Goal: Find specific page/section: Find specific page/section

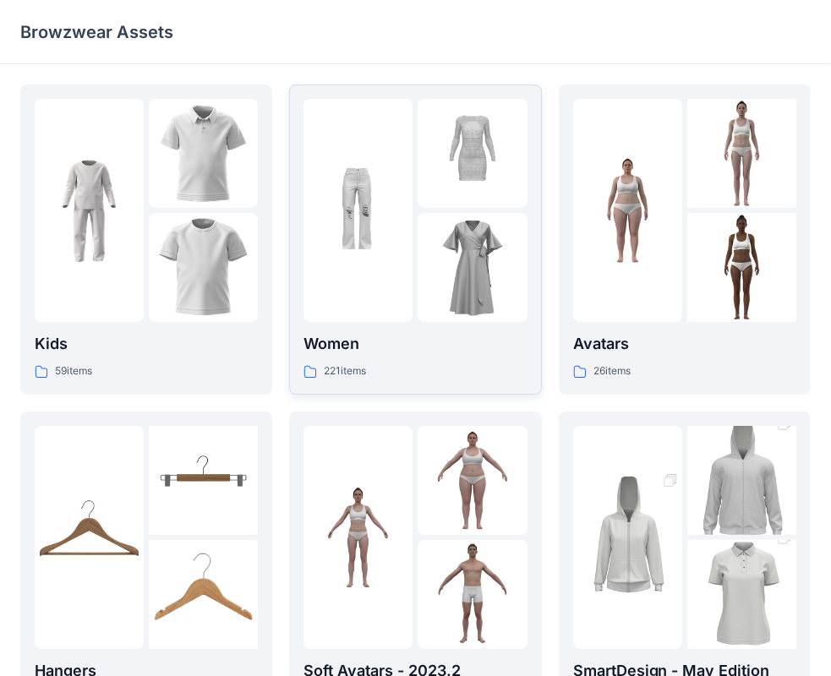
click at [407, 198] on img at bounding box center [358, 210] width 109 height 109
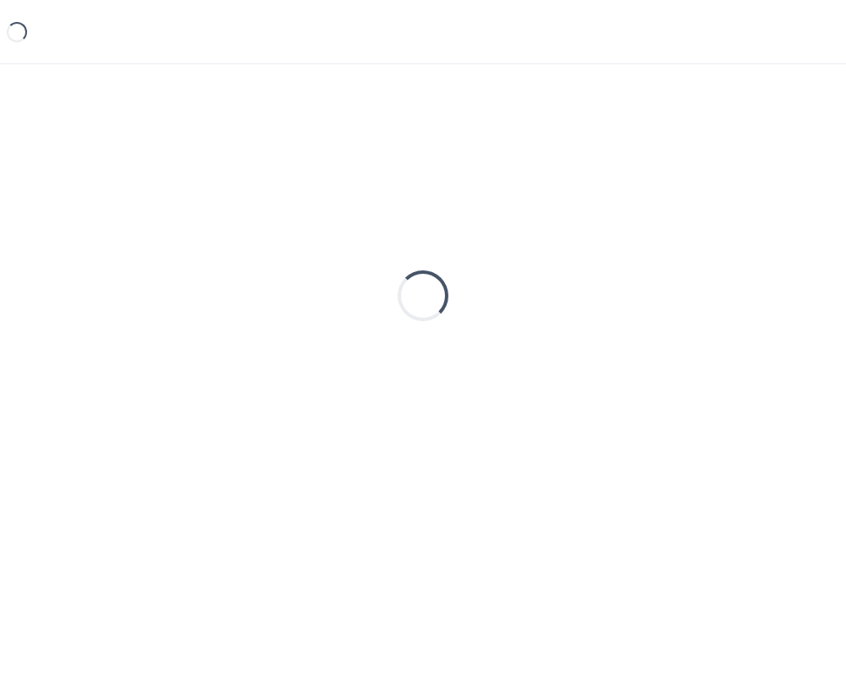
click at [407, 198] on div "Loading..." at bounding box center [422, 296] width 805 height 423
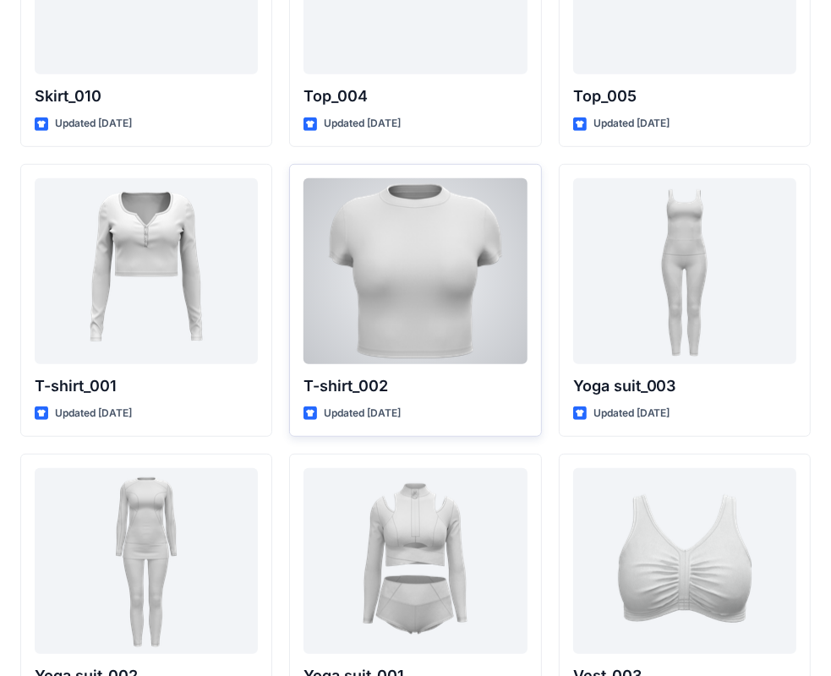
scroll to position [9238, 0]
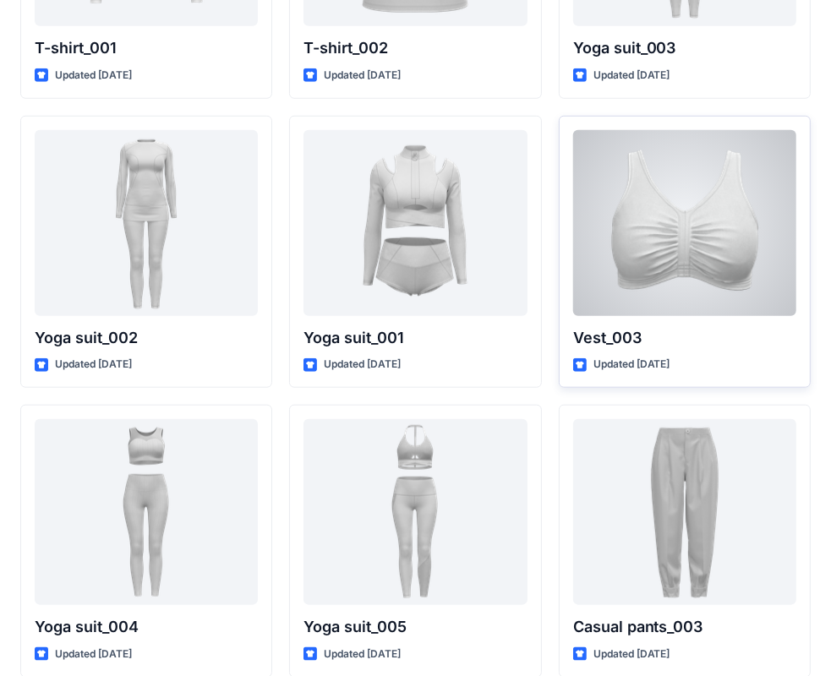
click at [720, 229] on div at bounding box center [684, 223] width 223 height 186
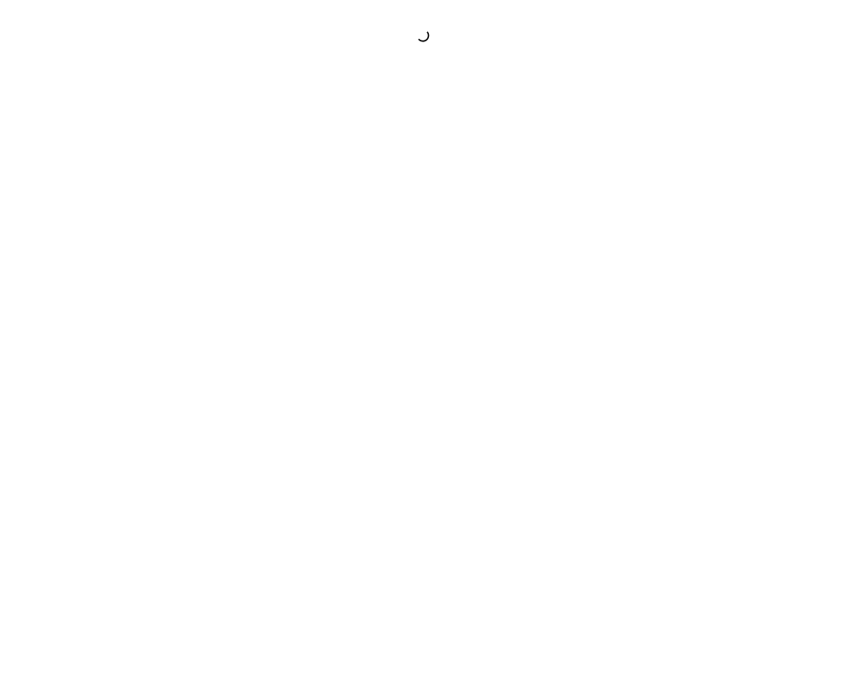
click at [720, 229] on div at bounding box center [423, 338] width 846 height 676
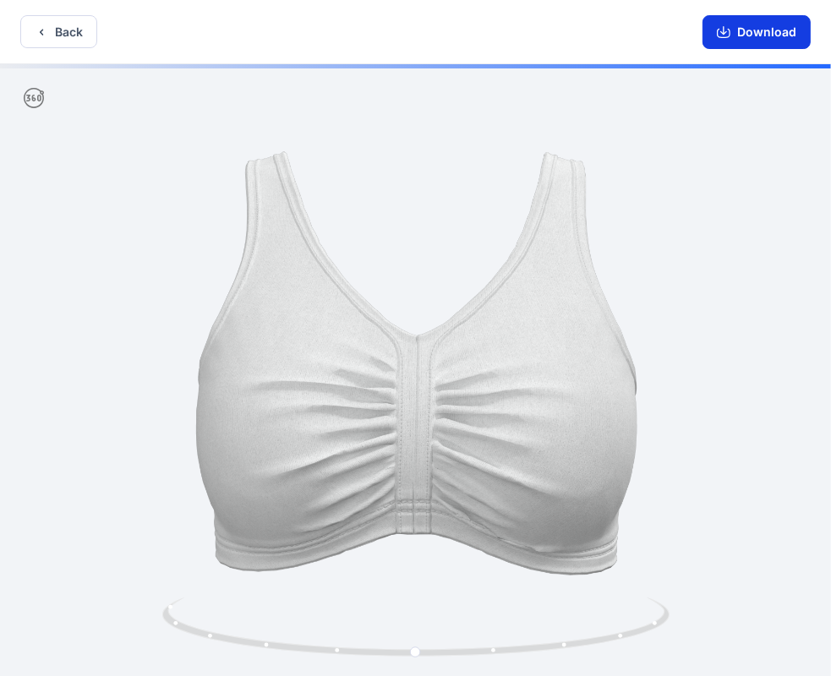
click at [730, 35] on icon "button" at bounding box center [724, 32] width 14 height 14
